Goal: Task Accomplishment & Management: Use online tool/utility

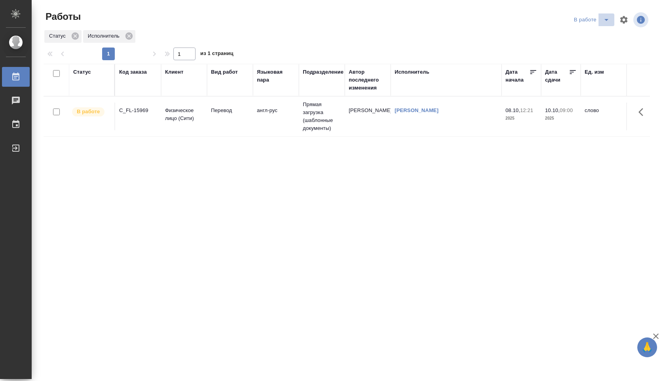
click at [608, 21] on icon "split button" at bounding box center [606, 19] width 9 height 9
click at [591, 42] on ul "Стандартные настройки" at bounding box center [593, 35] width 76 height 19
click at [591, 38] on li "Стандартные настройки" at bounding box center [593, 35] width 76 height 13
